Goal: Information Seeking & Learning: Learn about a topic

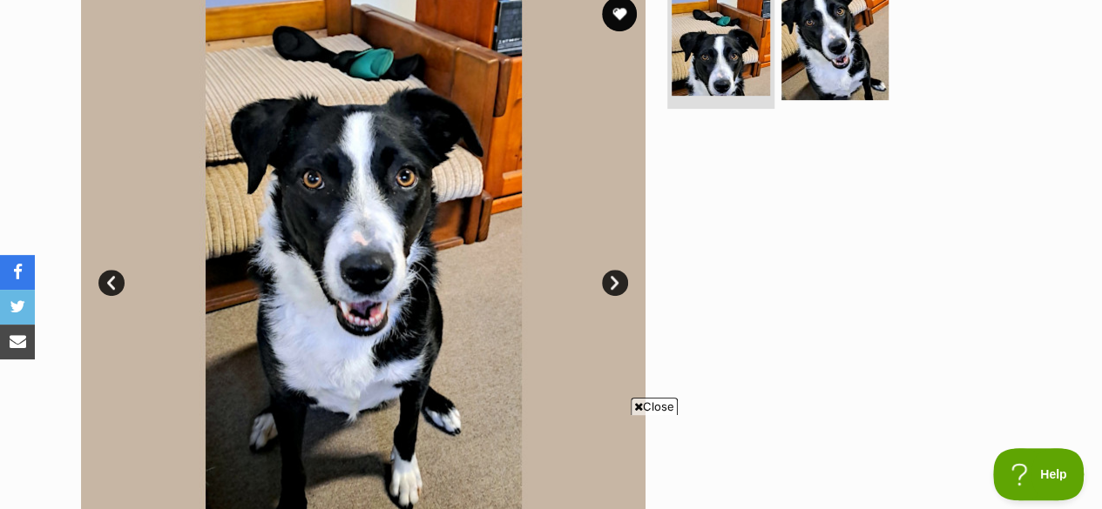
scroll to position [174, 0]
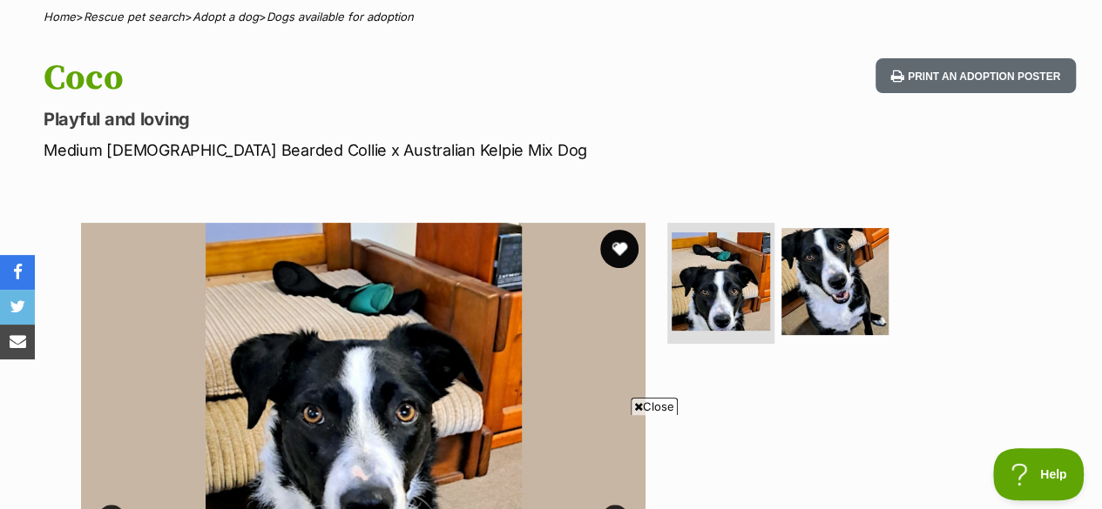
click at [623, 230] on button "favourite" at bounding box center [619, 249] width 38 height 38
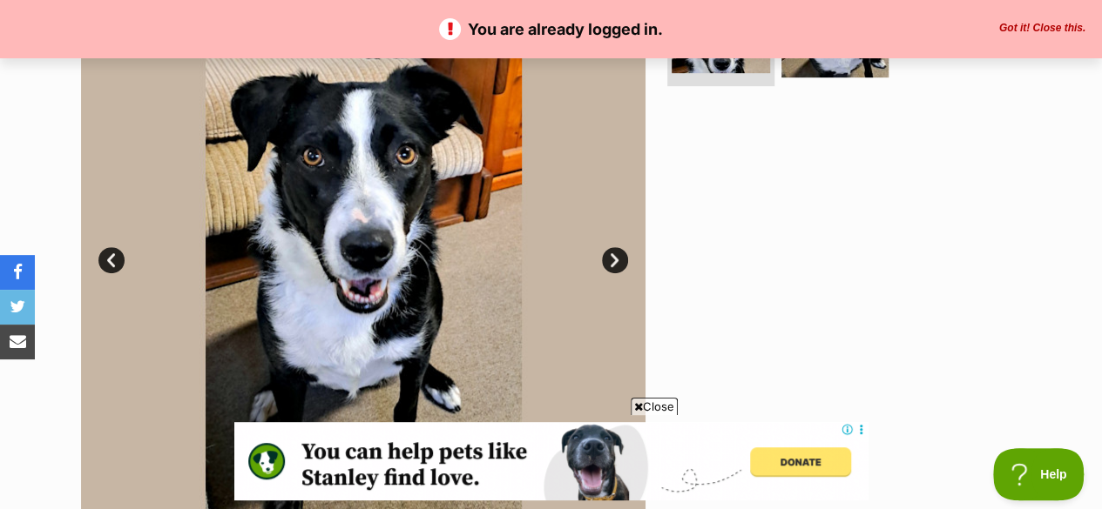
scroll to position [435, 0]
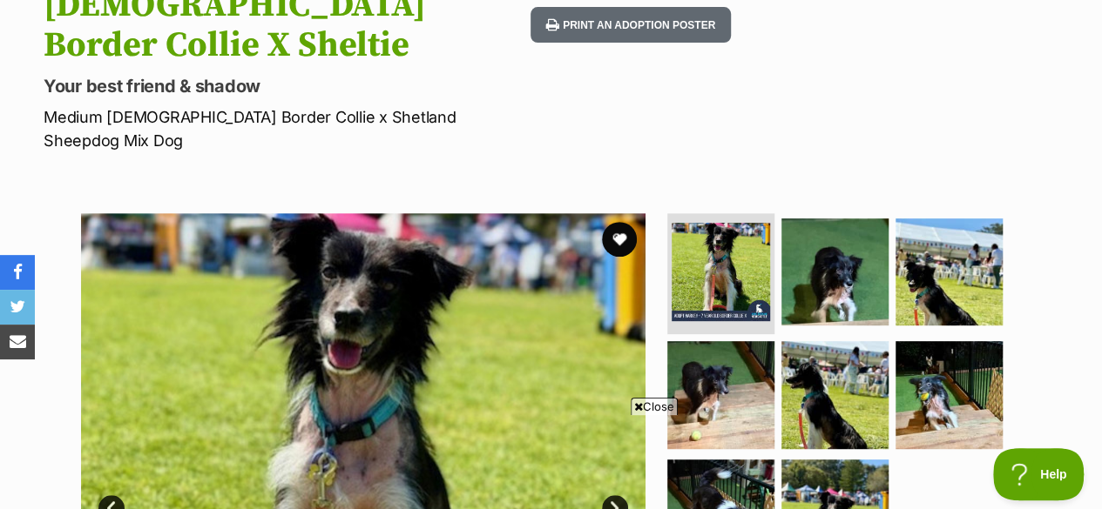
scroll to position [261, 0]
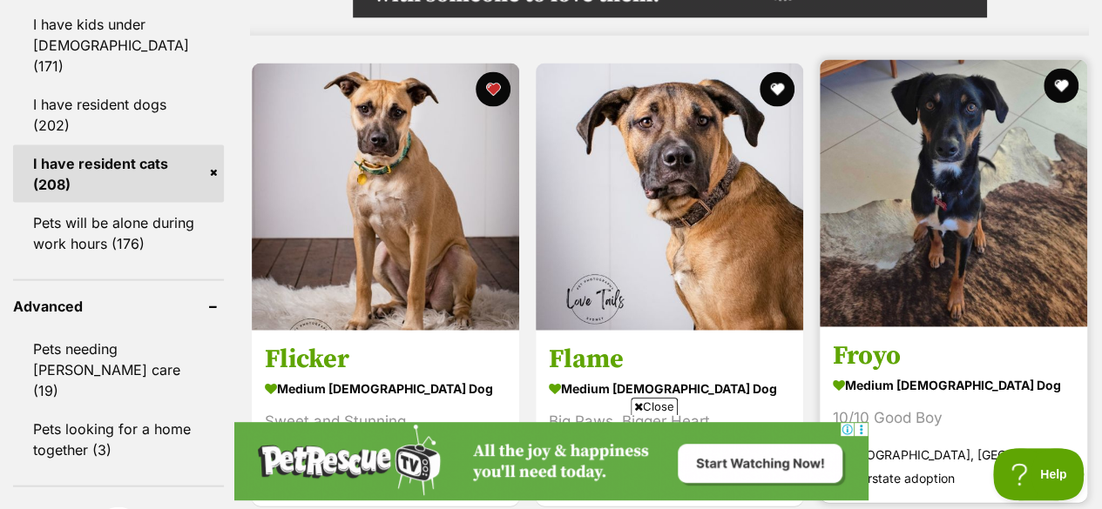
scroll to position [1829, 0]
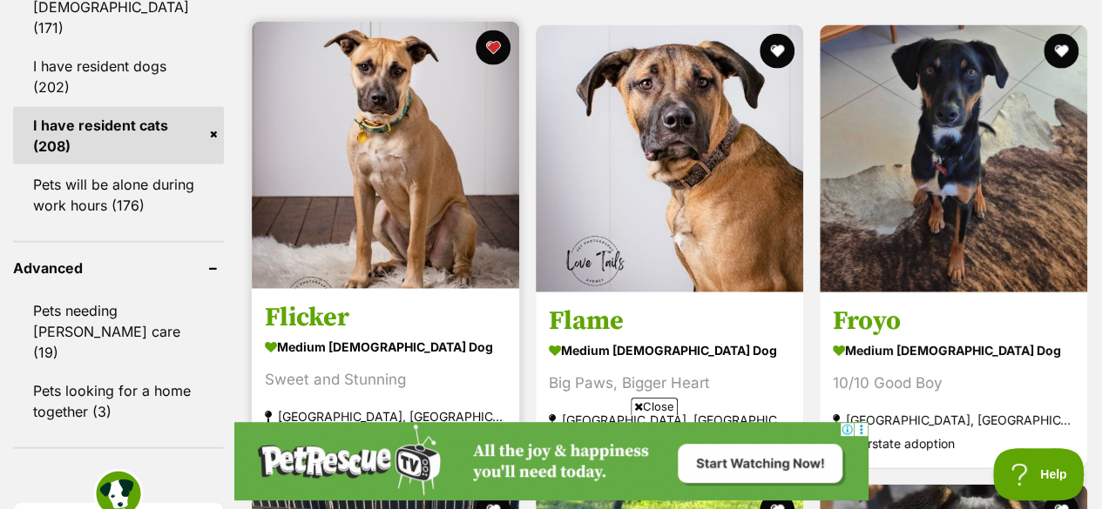
click at [385, 155] on img at bounding box center [385, 155] width 267 height 267
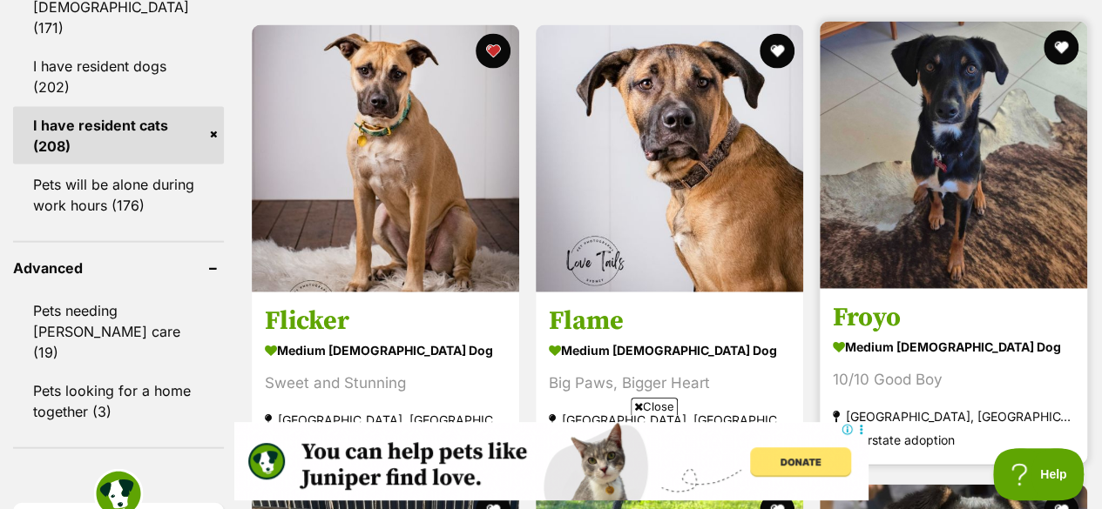
scroll to position [0, 0]
click at [940, 168] on img at bounding box center [952, 155] width 267 height 267
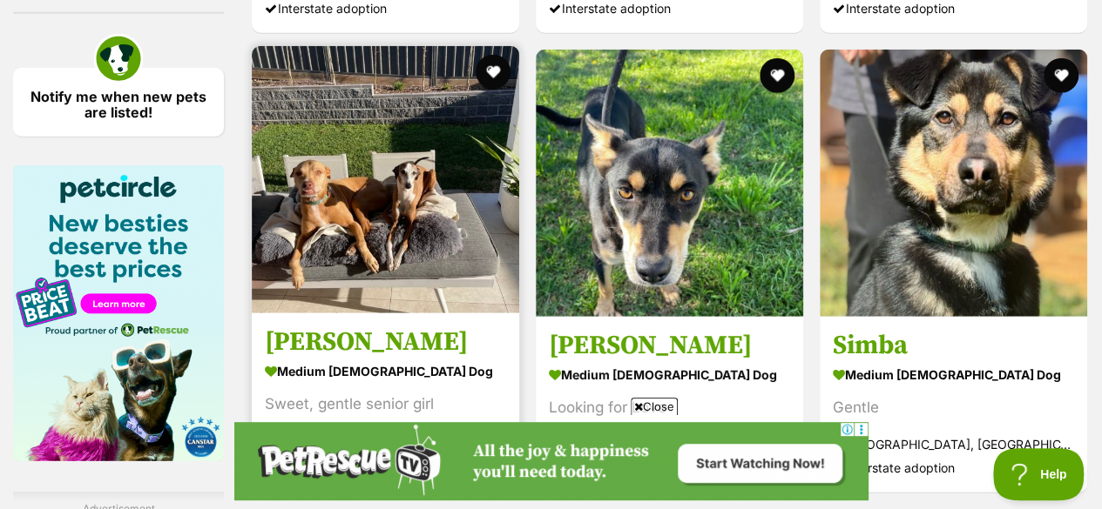
click at [446, 199] on img at bounding box center [385, 179] width 267 height 267
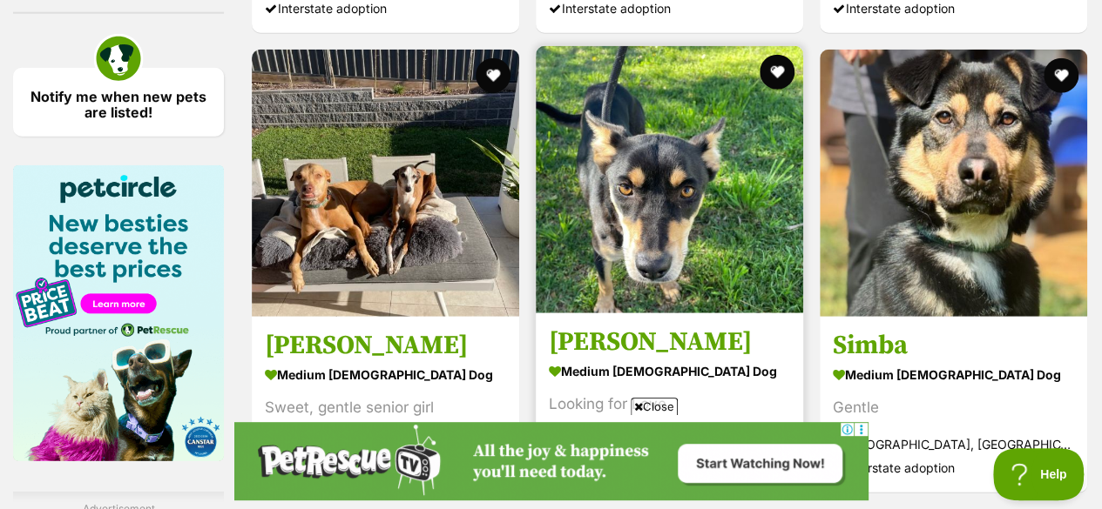
click at [655, 196] on img at bounding box center [669, 179] width 267 height 267
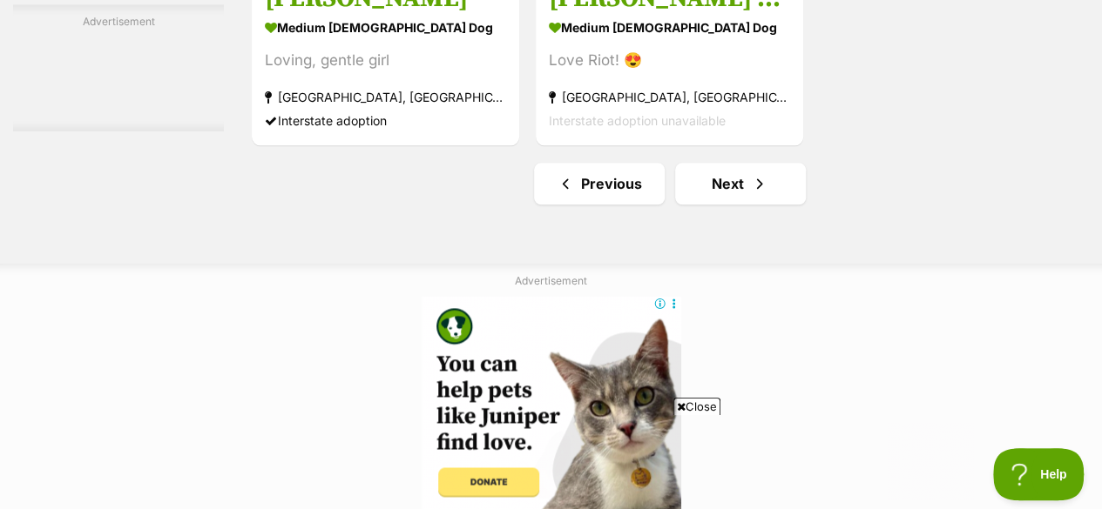
scroll to position [4354, 0]
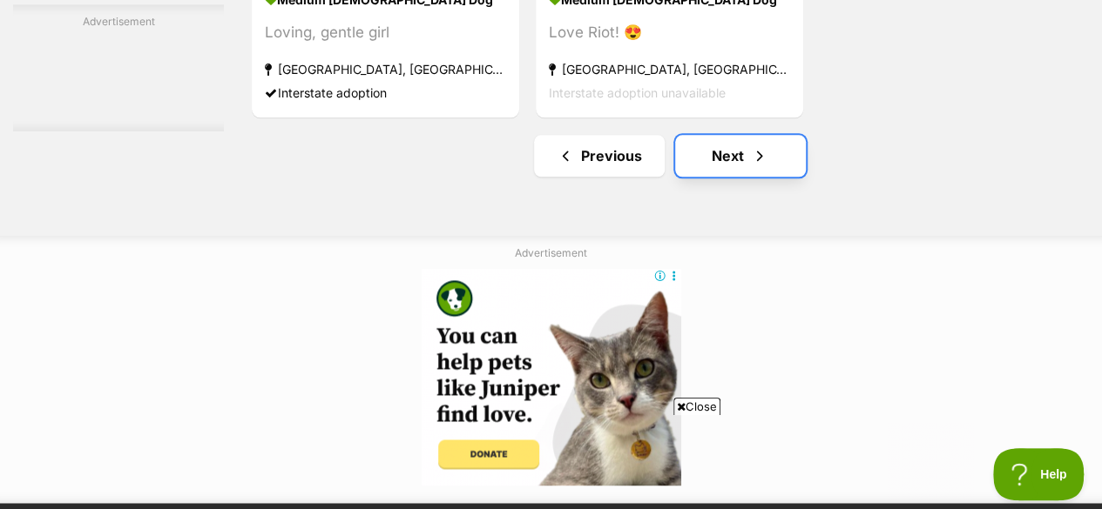
click at [715, 135] on link "Next" at bounding box center [740, 156] width 131 height 42
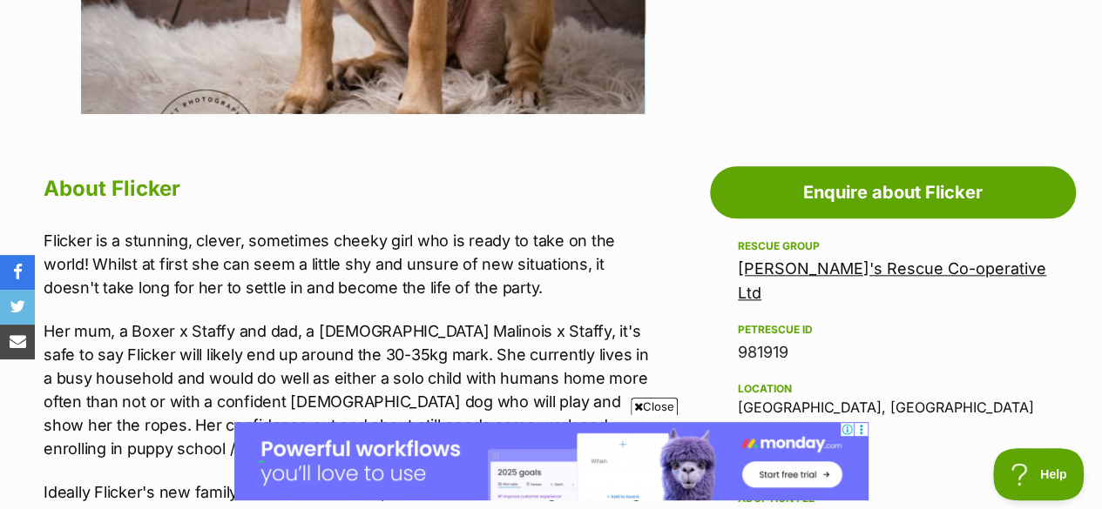
scroll to position [958, 0]
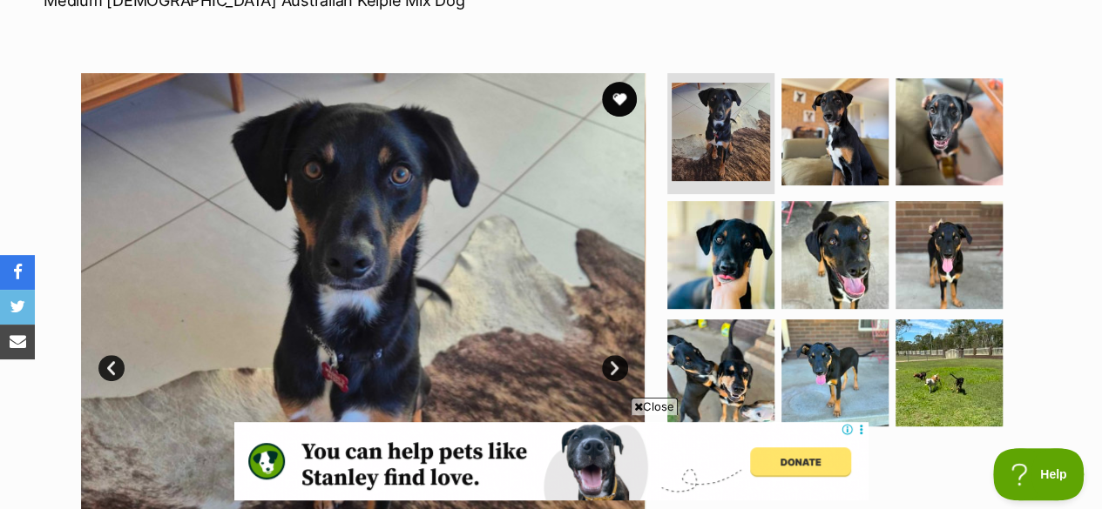
scroll to position [261, 0]
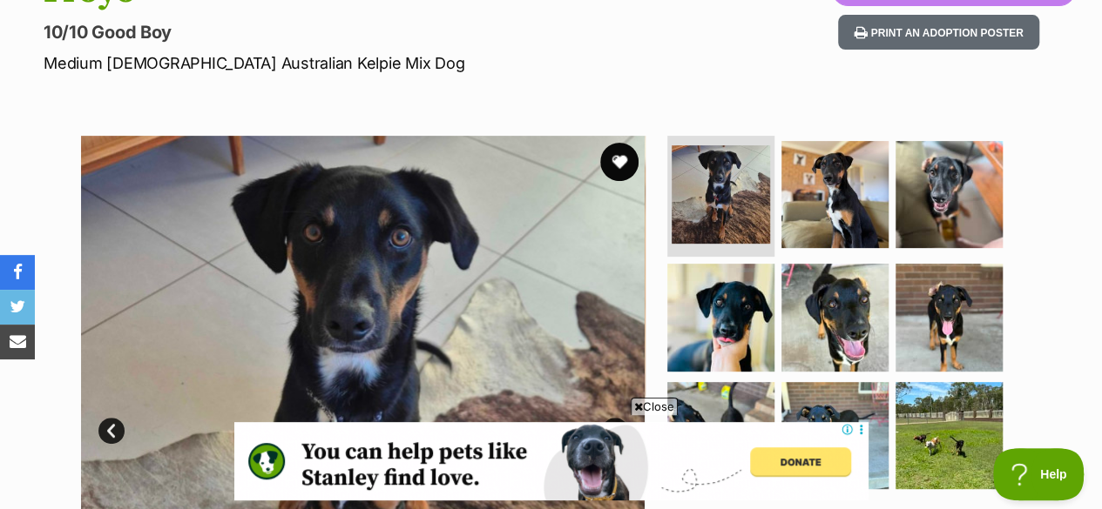
click at [620, 143] on button "favourite" at bounding box center [619, 162] width 38 height 38
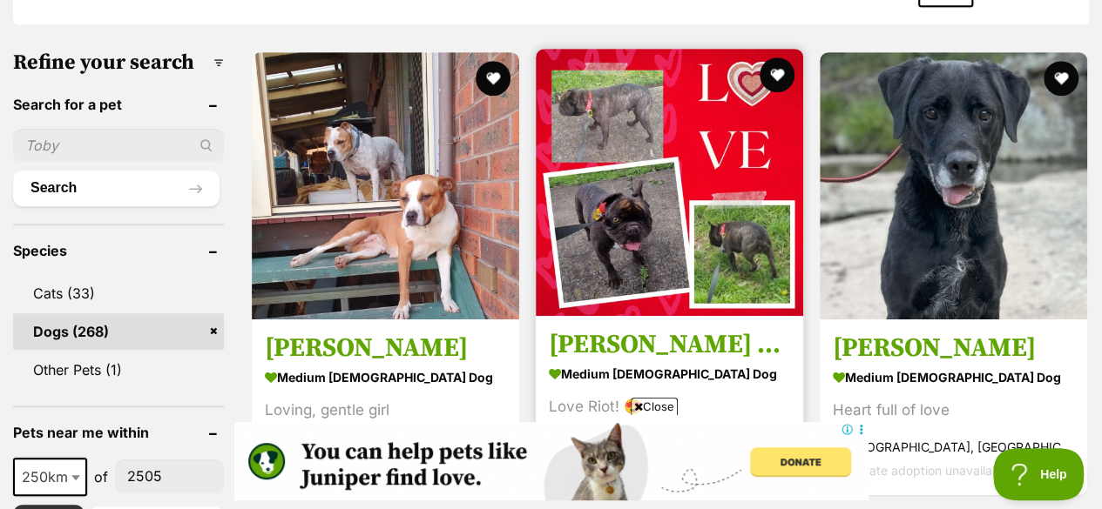
scroll to position [610, 0]
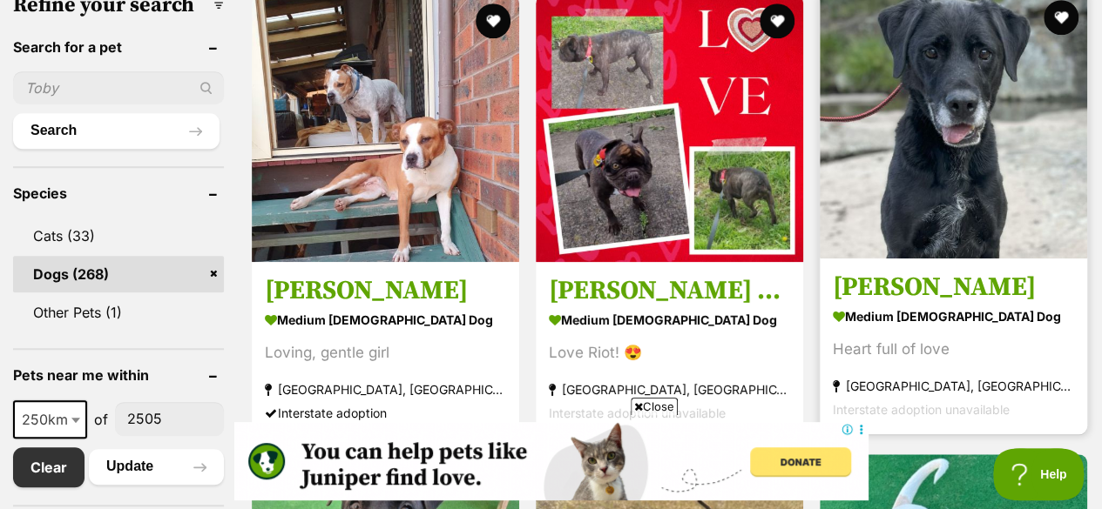
click at [874, 271] on h3 "[PERSON_NAME]" at bounding box center [953, 287] width 241 height 33
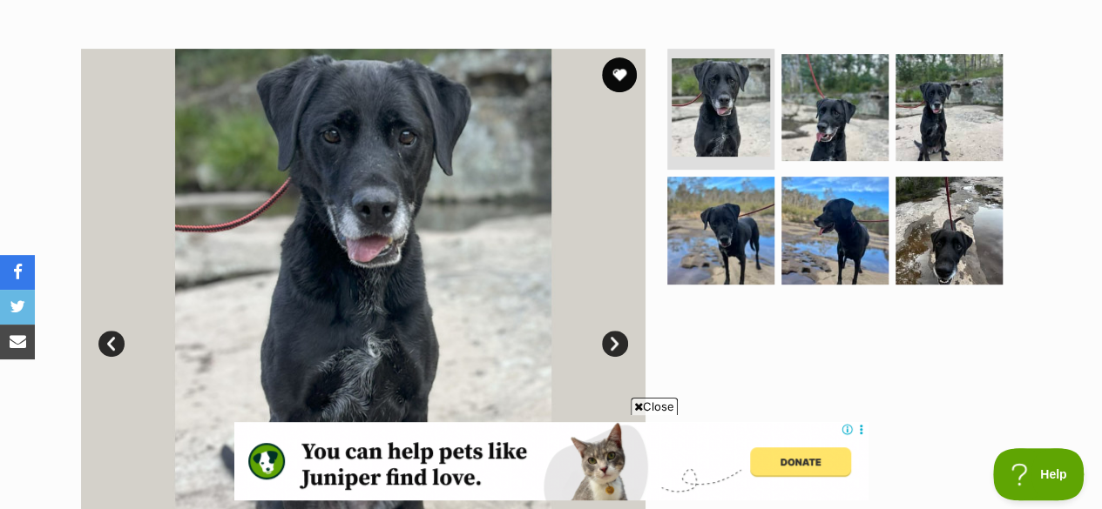
click at [616, 331] on link "Next" at bounding box center [615, 344] width 26 height 26
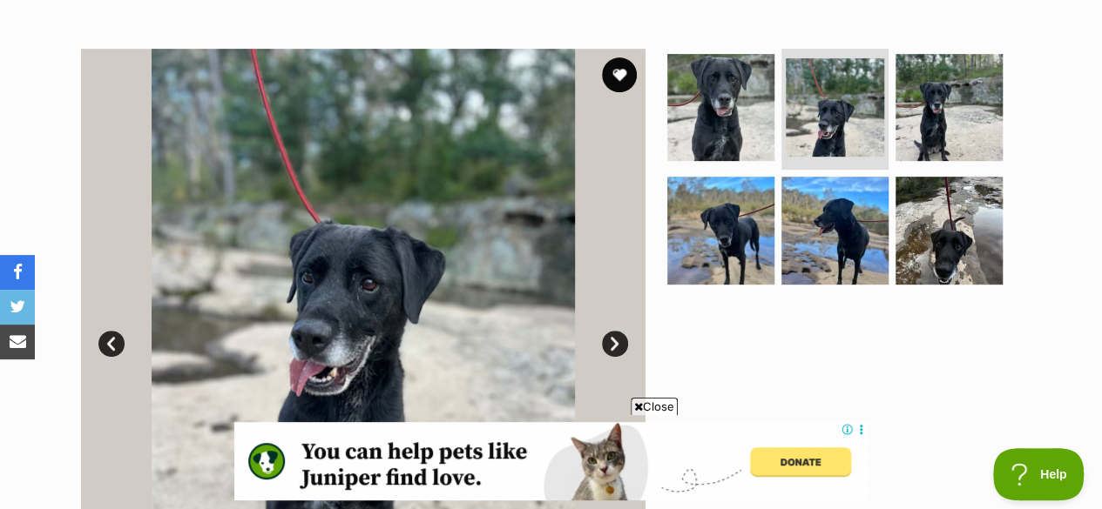
click at [610, 331] on link "Next" at bounding box center [615, 344] width 26 height 26
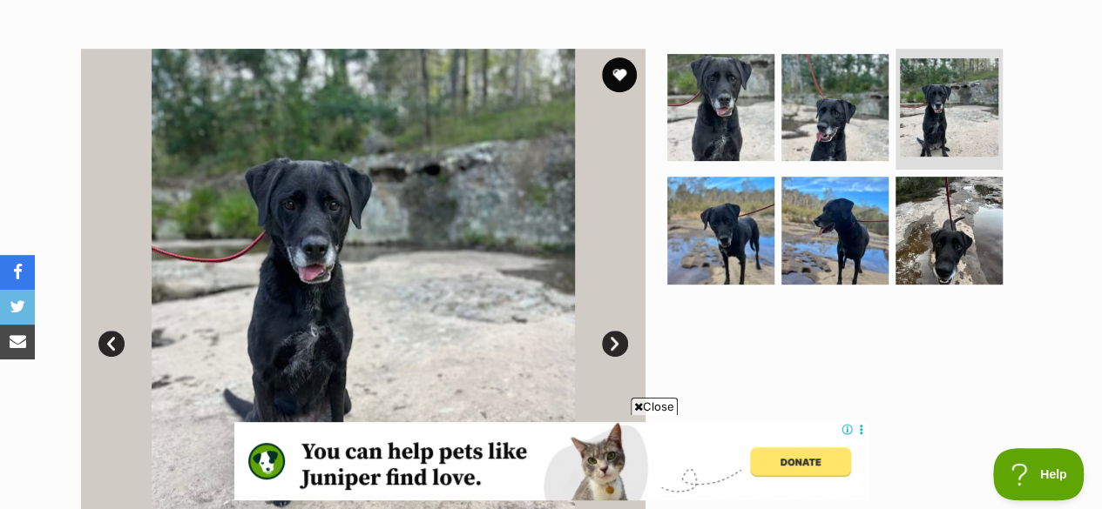
click at [610, 331] on link "Next" at bounding box center [615, 344] width 26 height 26
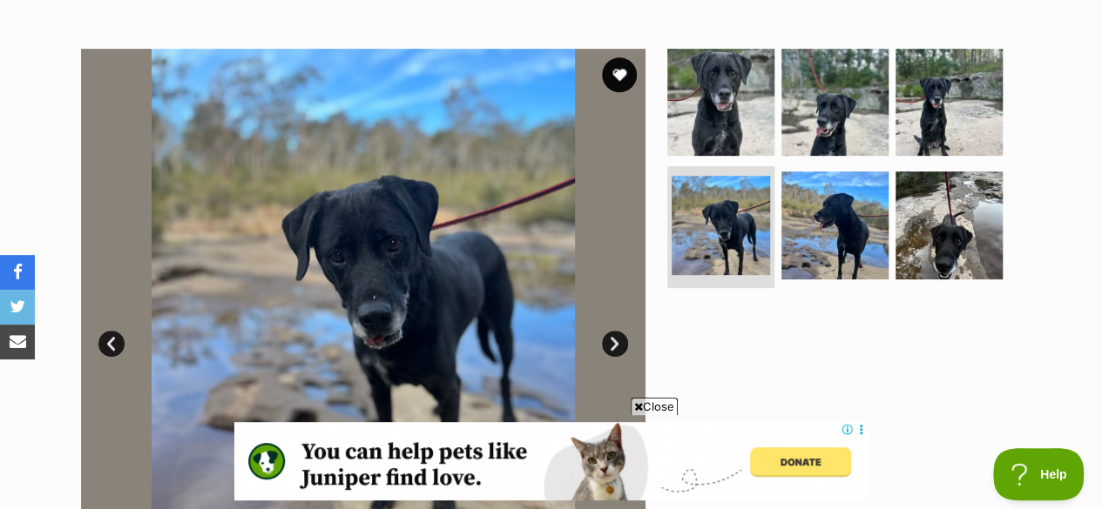
click at [610, 331] on link "Next" at bounding box center [615, 344] width 26 height 26
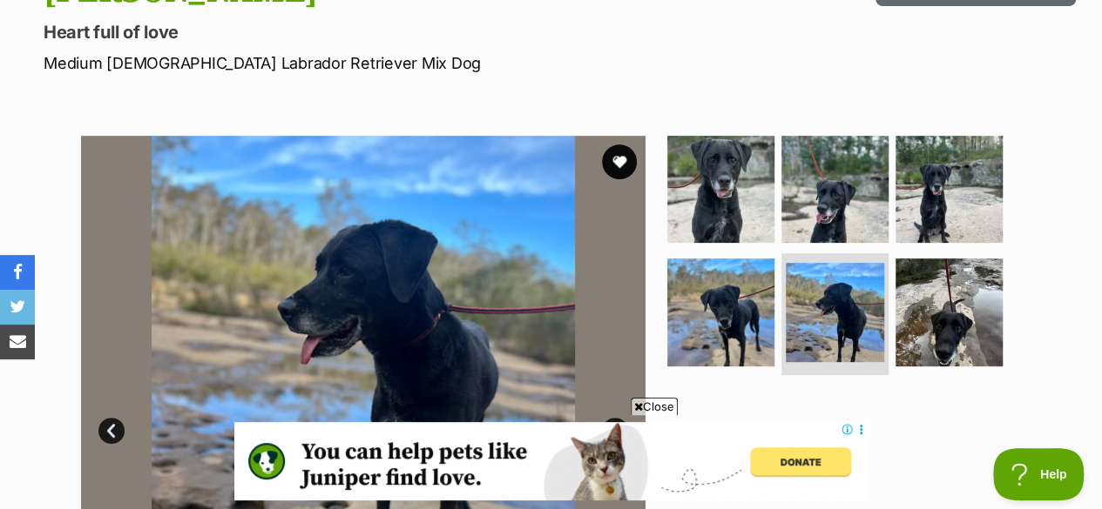
click at [610, 418] on link "Next" at bounding box center [615, 431] width 26 height 26
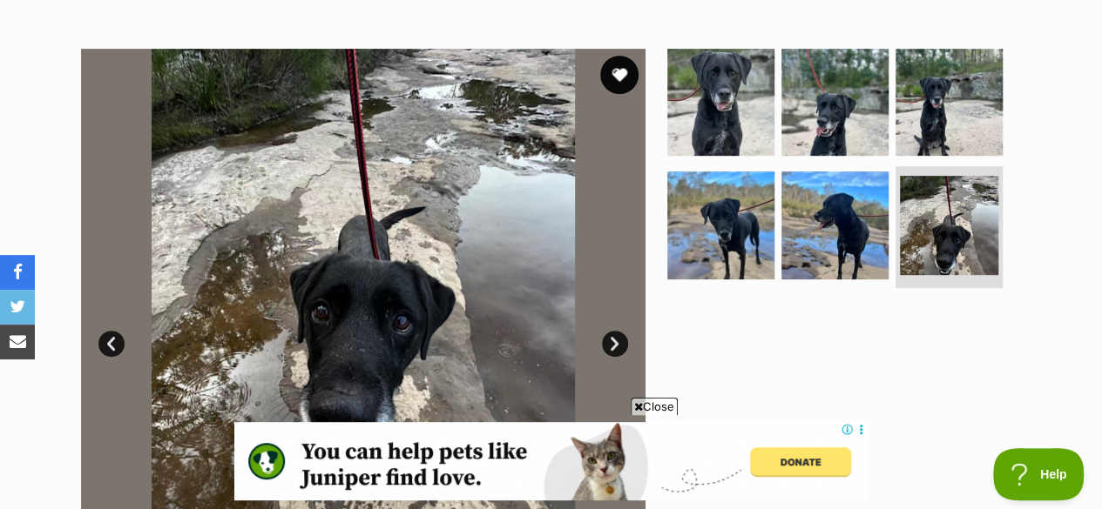
click at [624, 56] on button "favourite" at bounding box center [619, 75] width 38 height 38
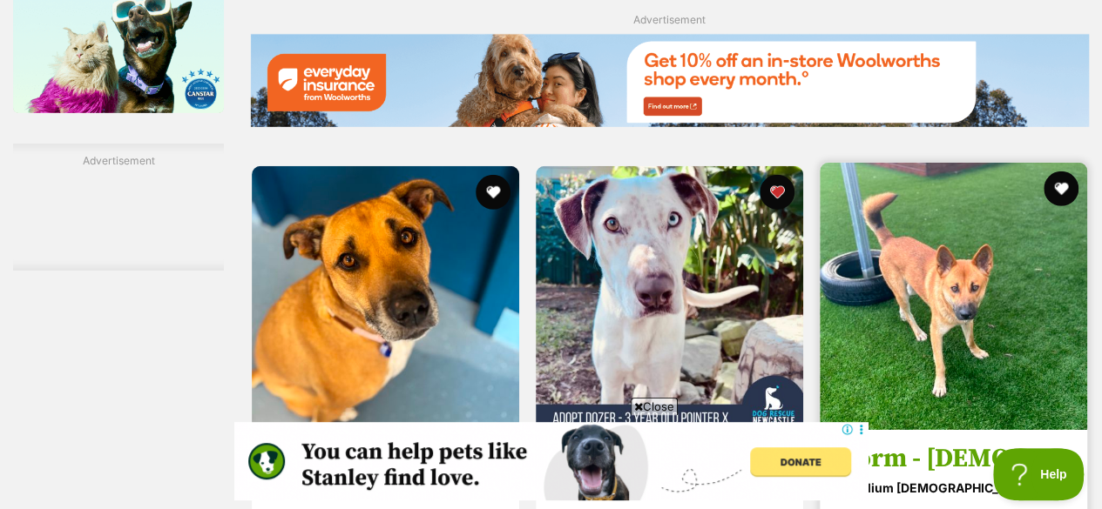
scroll to position [2700, 0]
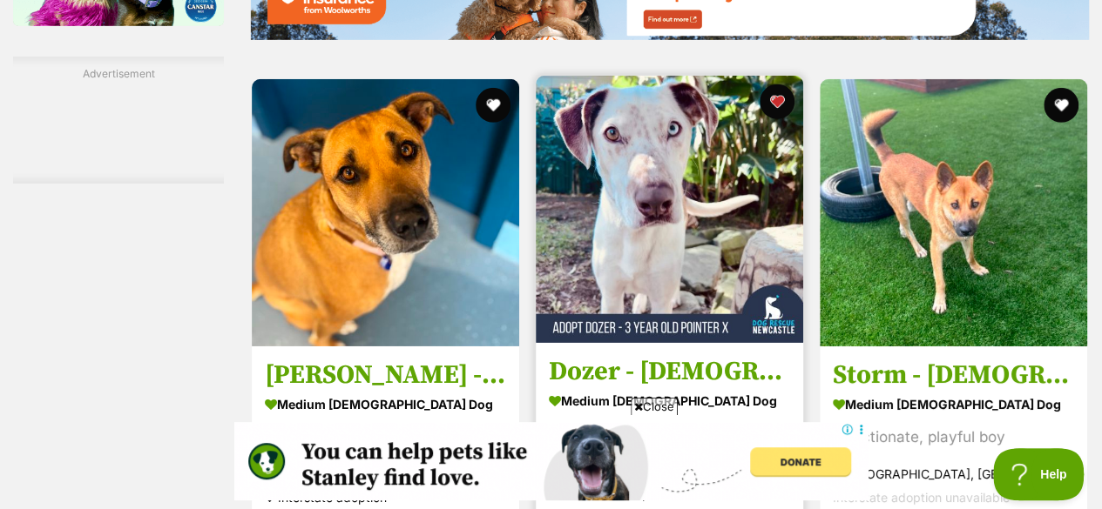
click at [650, 226] on img at bounding box center [669, 209] width 267 height 267
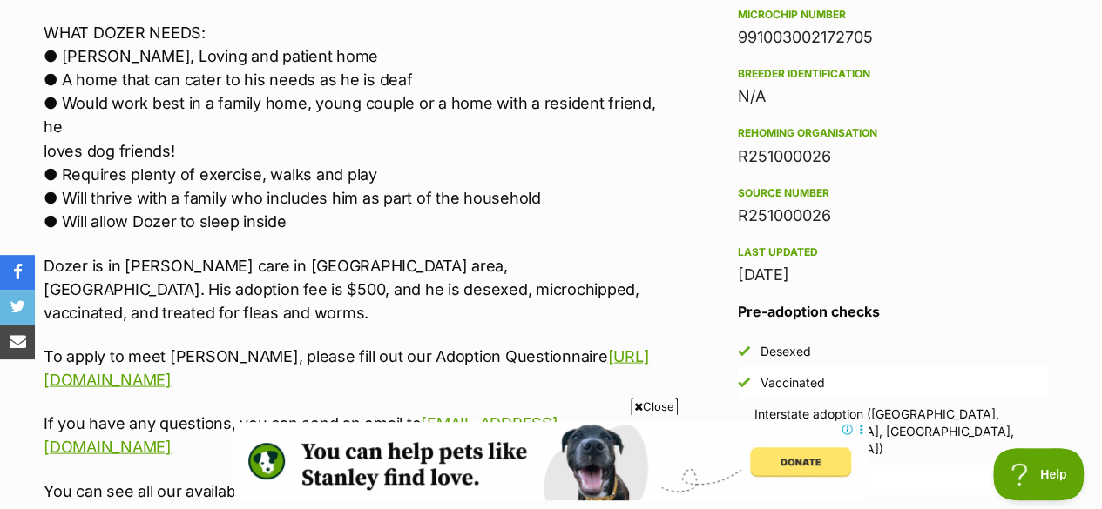
scroll to position [1655, 0]
